Goal: Find specific page/section: Find specific page/section

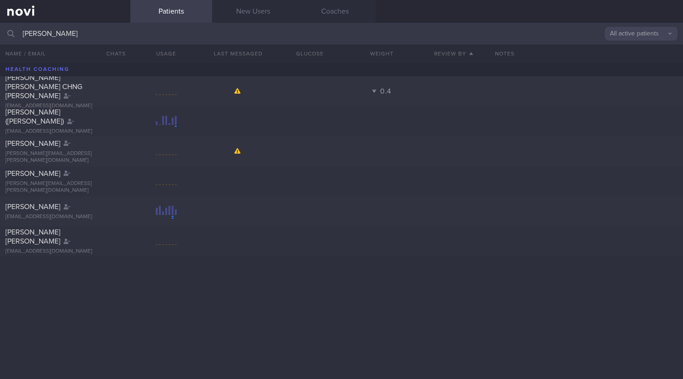
click at [89, 32] on input "[PERSON_NAME]" at bounding box center [341, 34] width 683 height 22
type input "s"
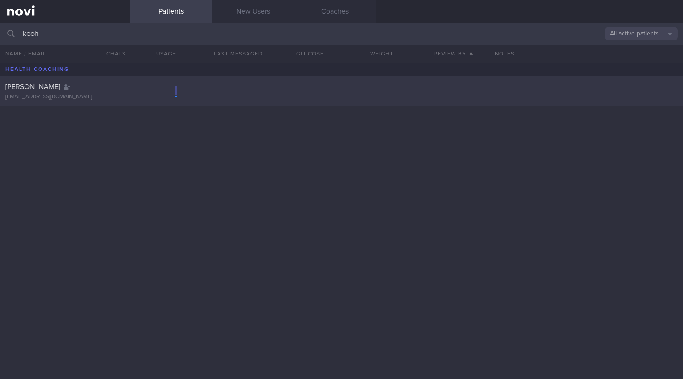
type input "keoh"
click at [55, 95] on div "[EMAIL_ADDRESS][DOMAIN_NAME]" at bounding box center [64, 97] width 119 height 7
